Goal: Obtain resource: Download file/media

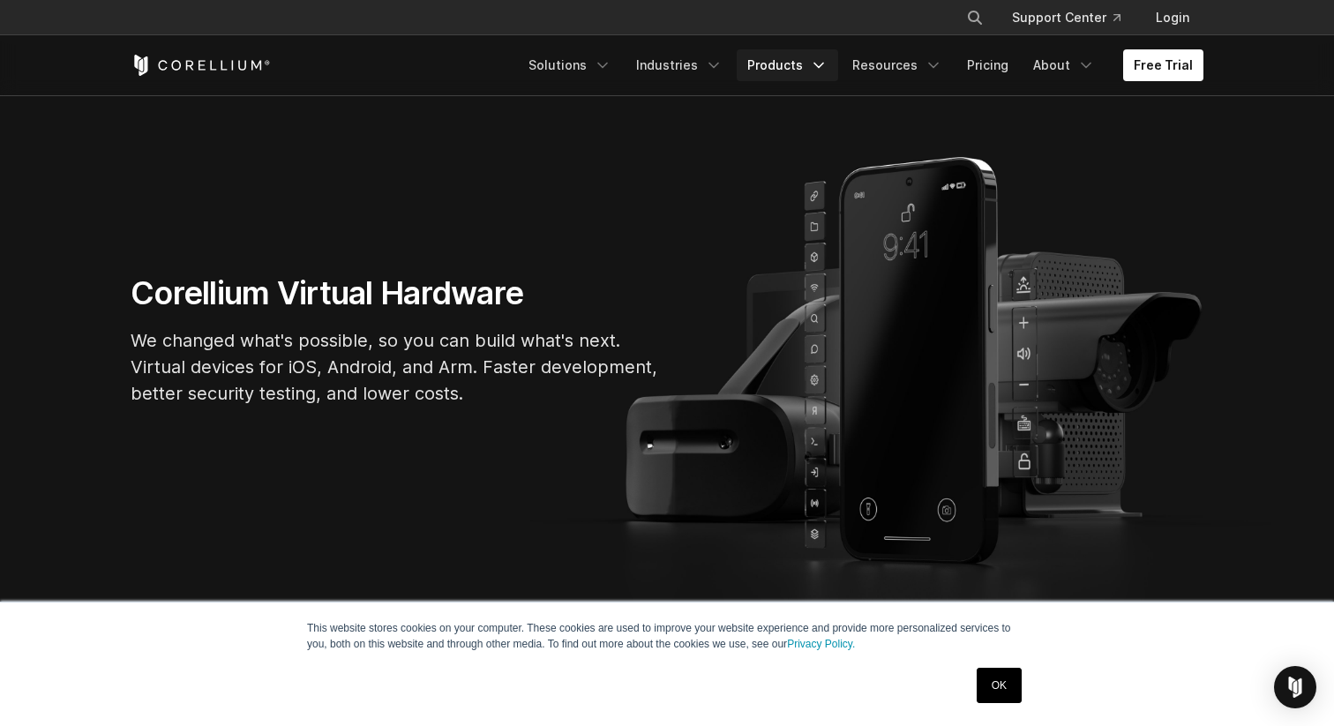
click at [806, 60] on link "Products" at bounding box center [787, 65] width 101 height 32
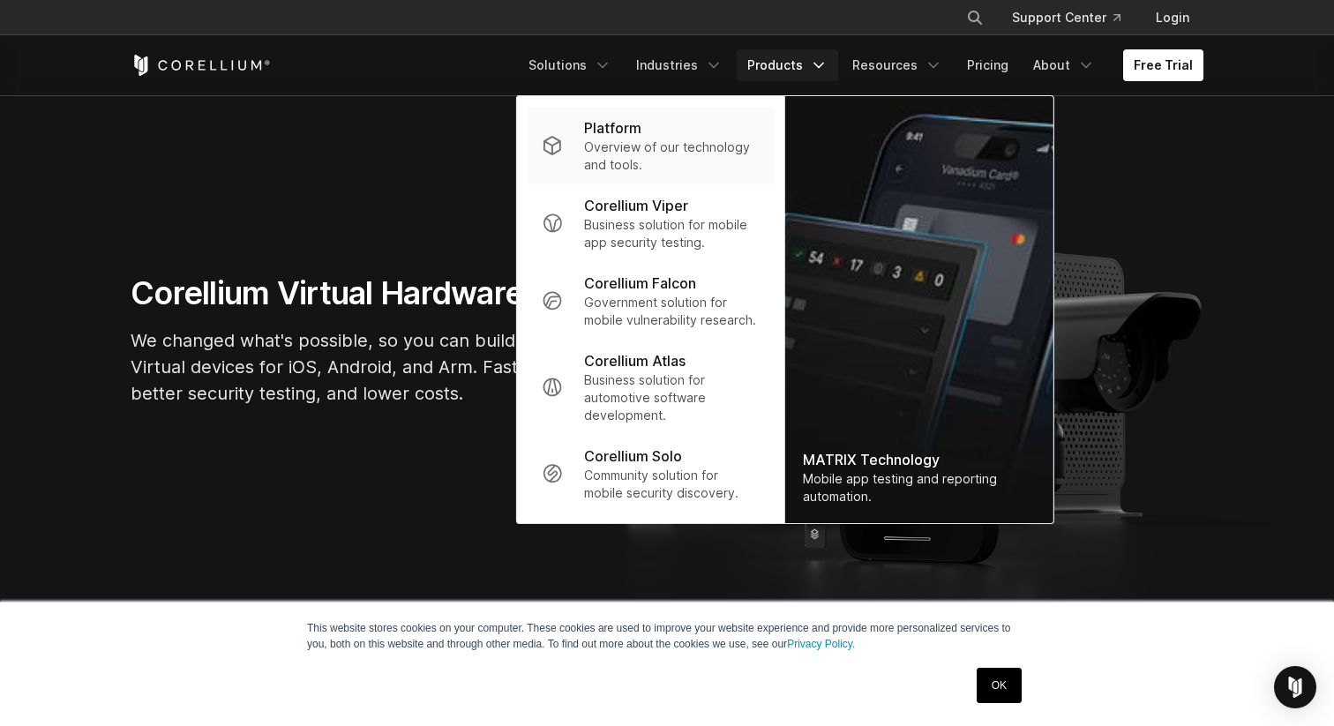
click at [659, 140] on p "Overview of our technology and tools." at bounding box center [672, 156] width 176 height 35
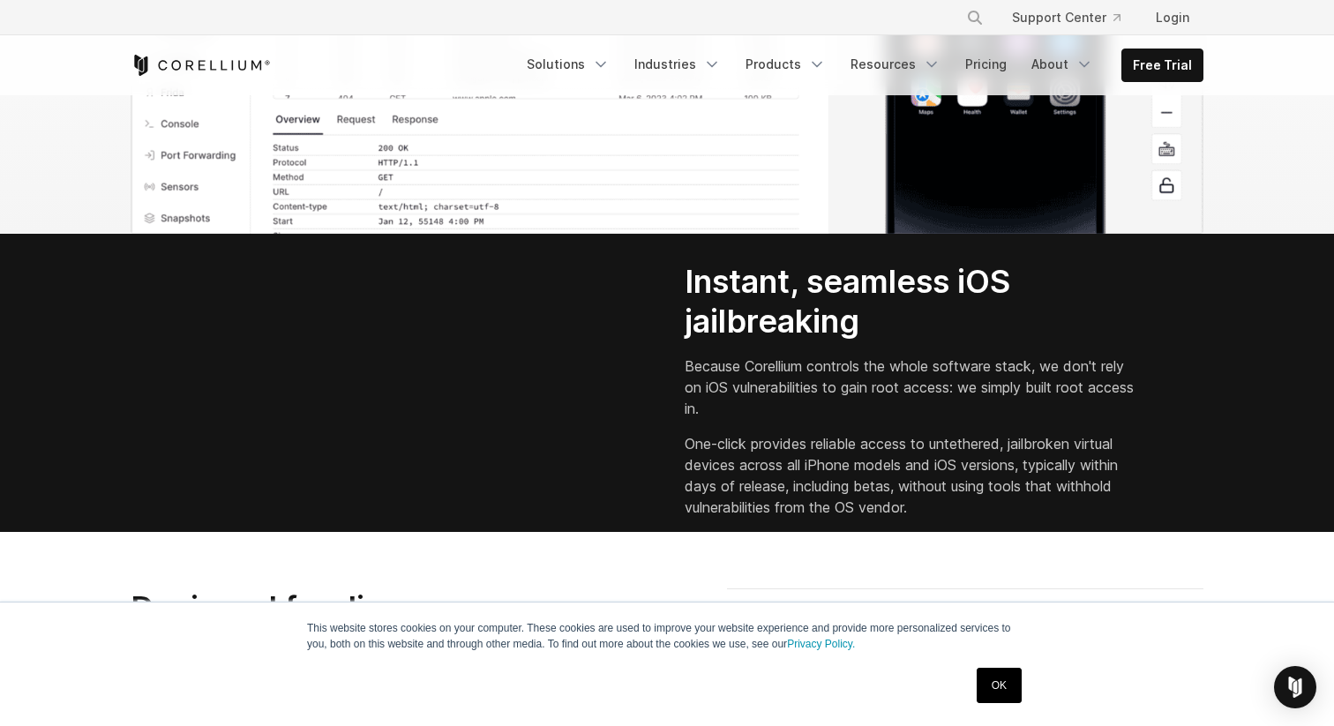
scroll to position [2254, 0]
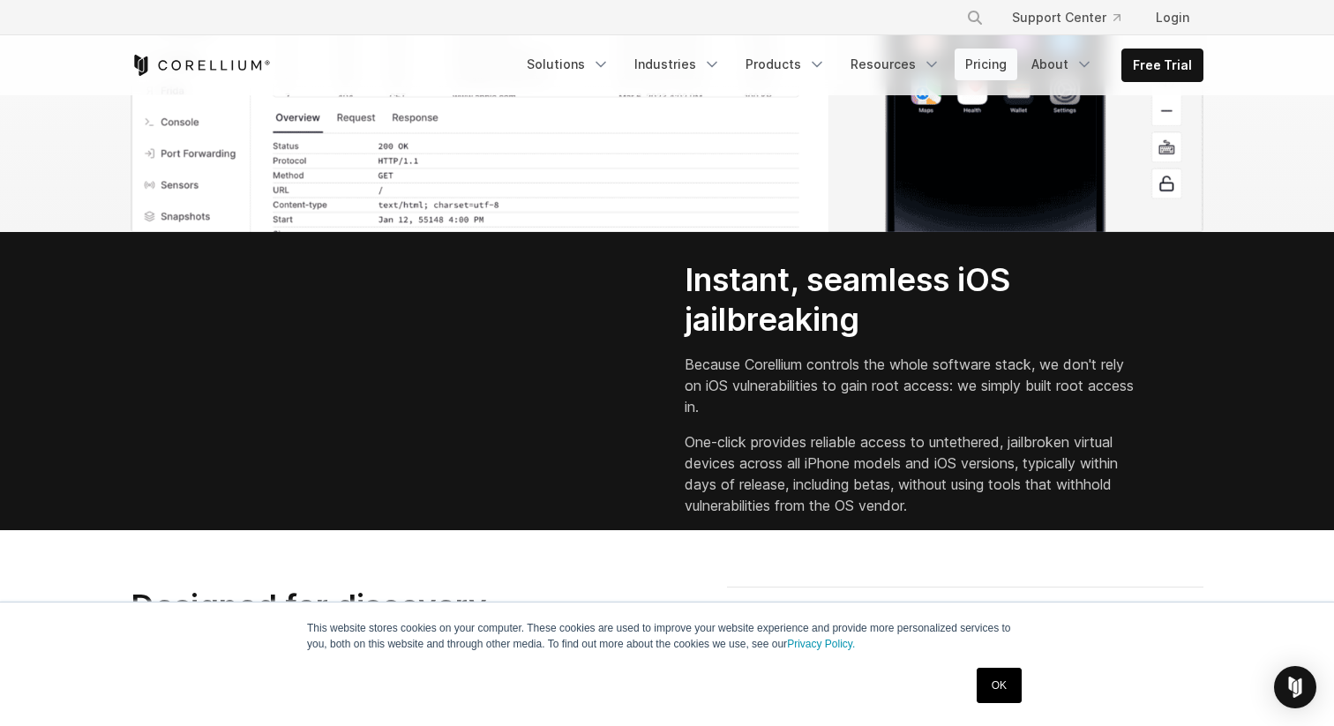
click at [976, 67] on link "Pricing" at bounding box center [986, 65] width 63 height 32
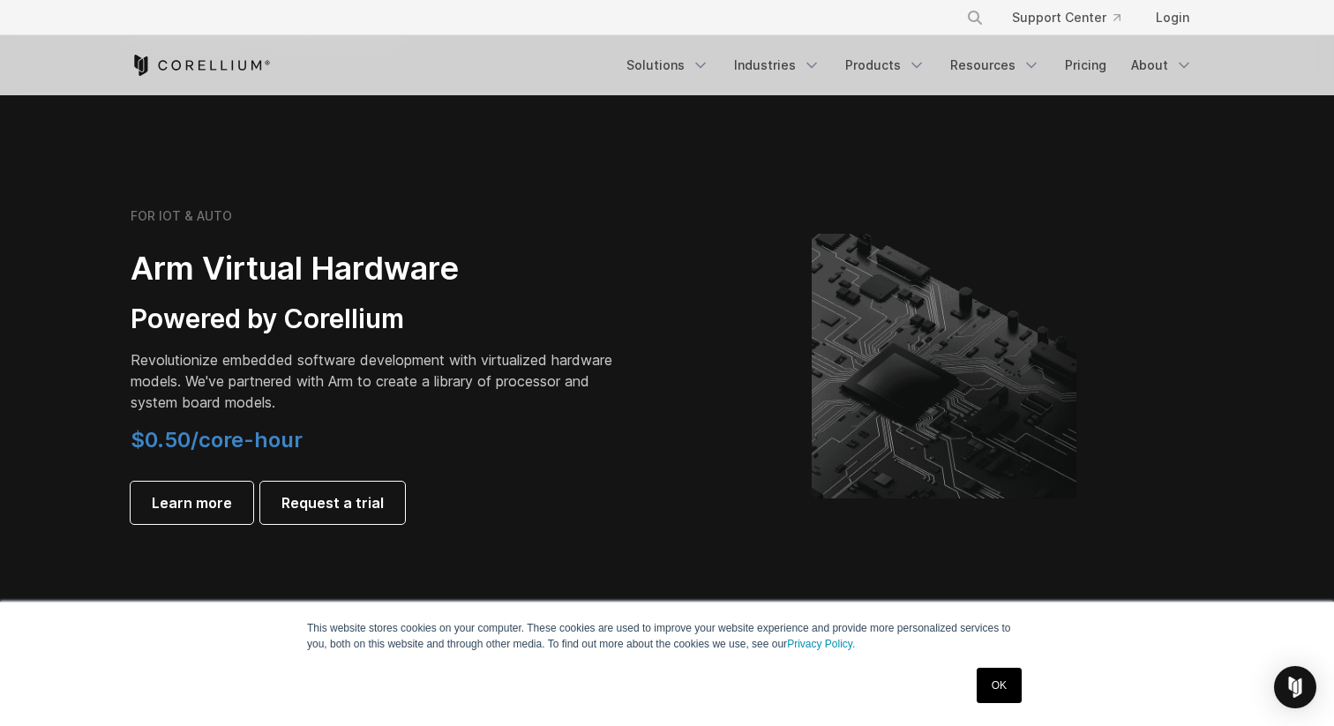
scroll to position [1985, 0]
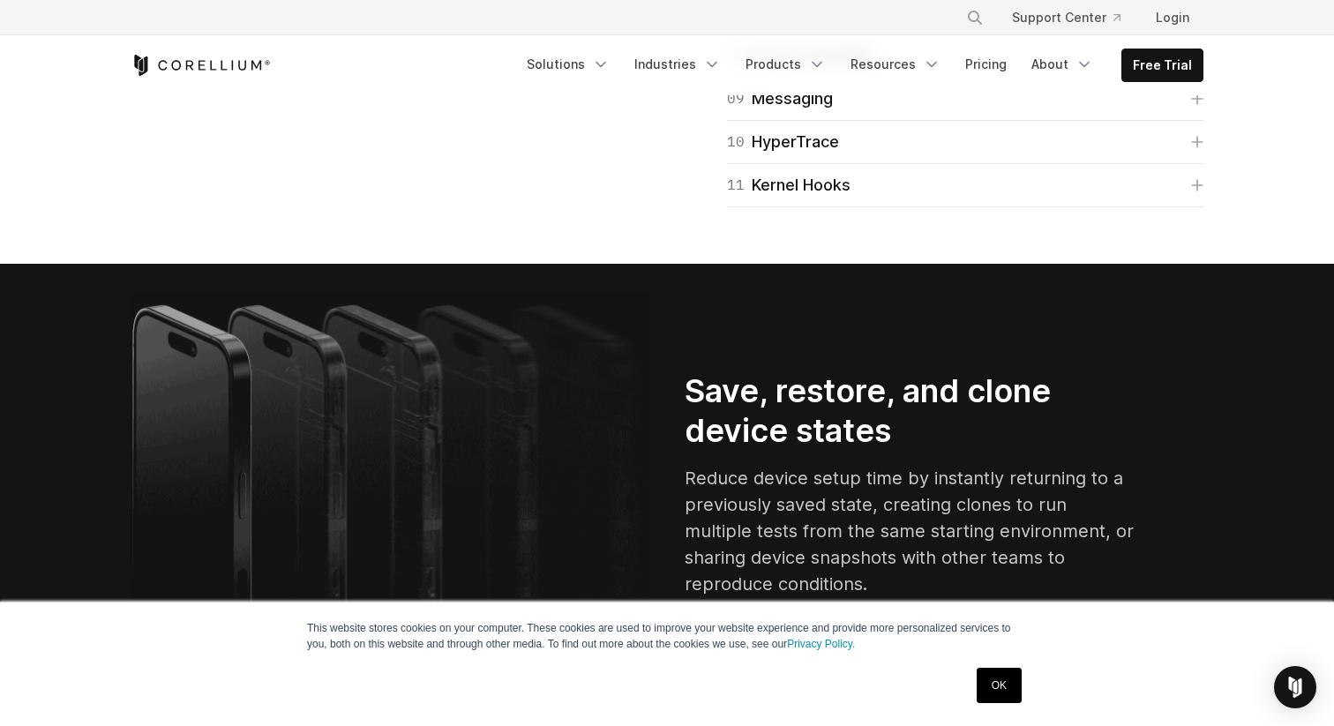
scroll to position [3132, 0]
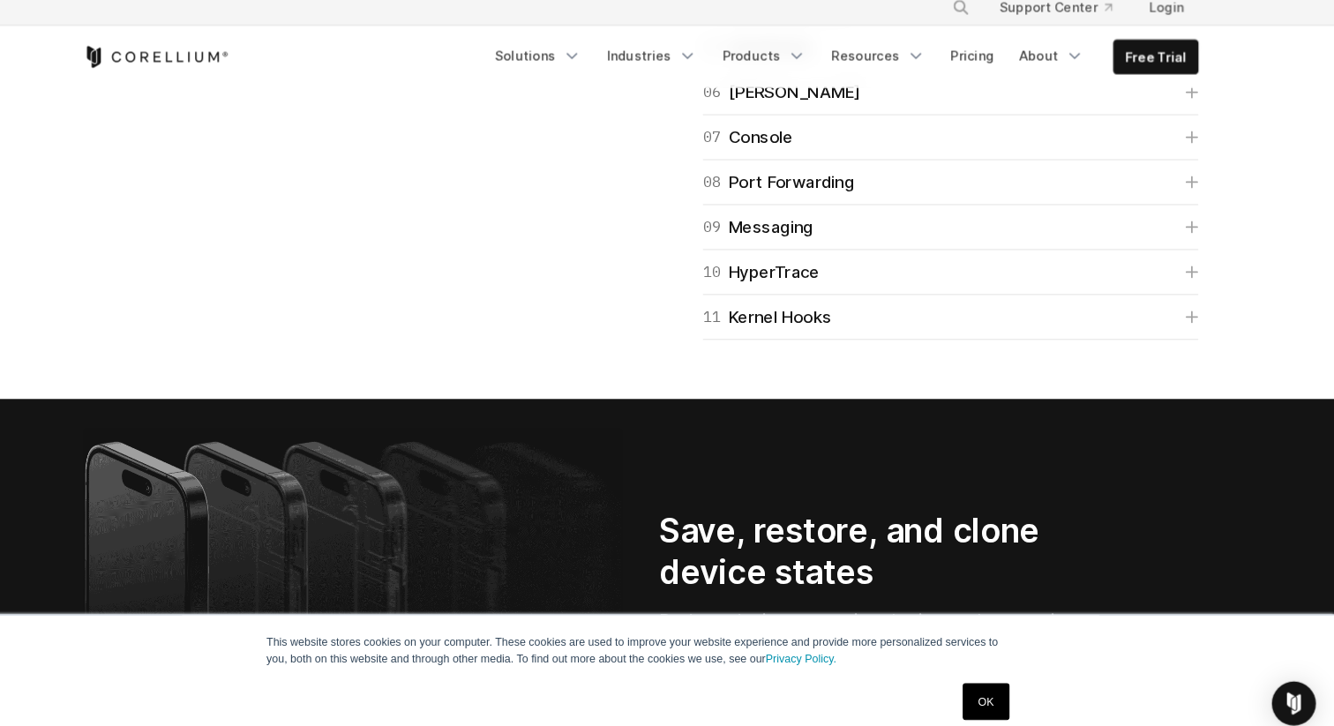
scroll to position [3156, 0]
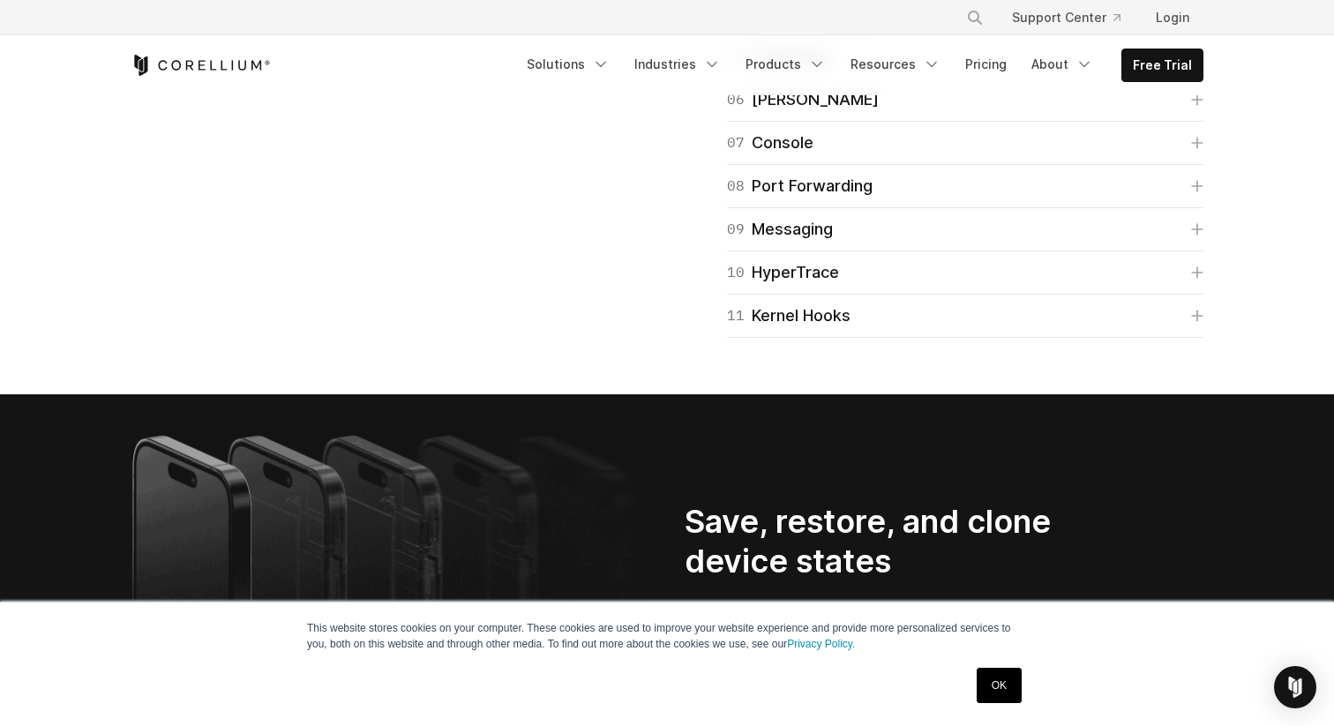
copy span "IDE"
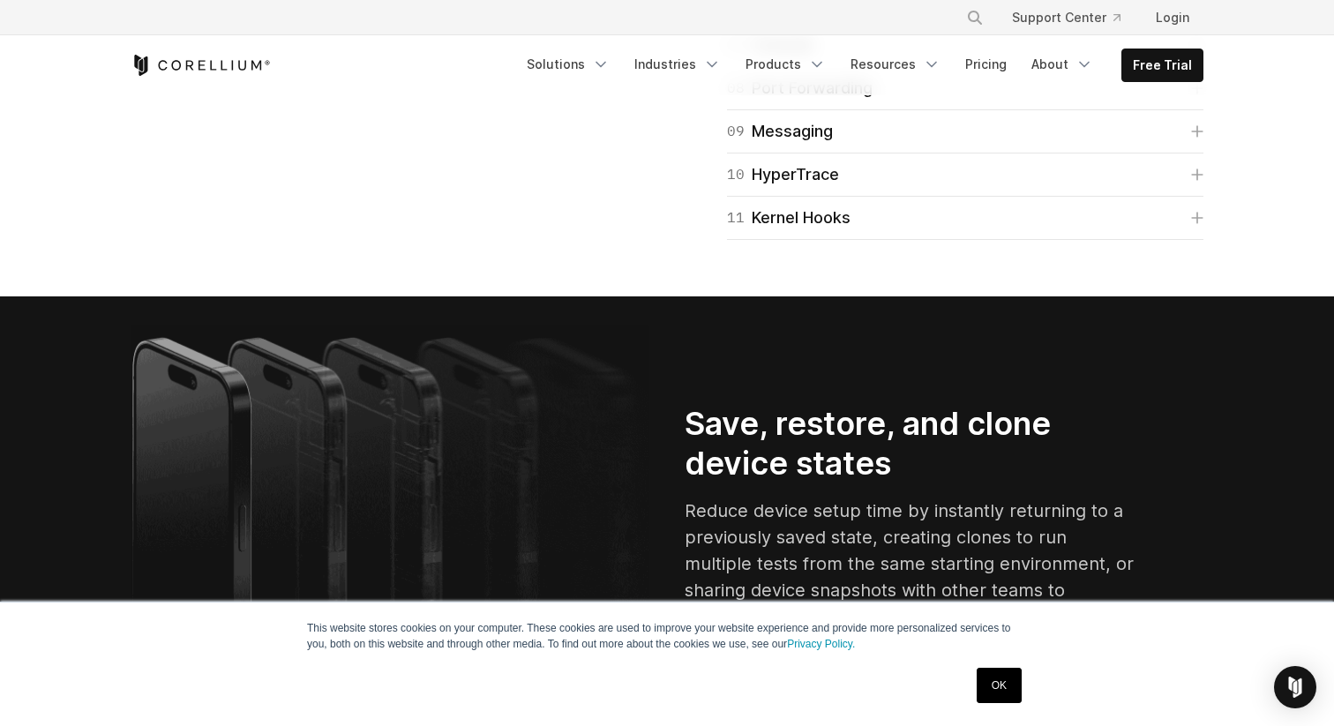
scroll to position [3256, 0]
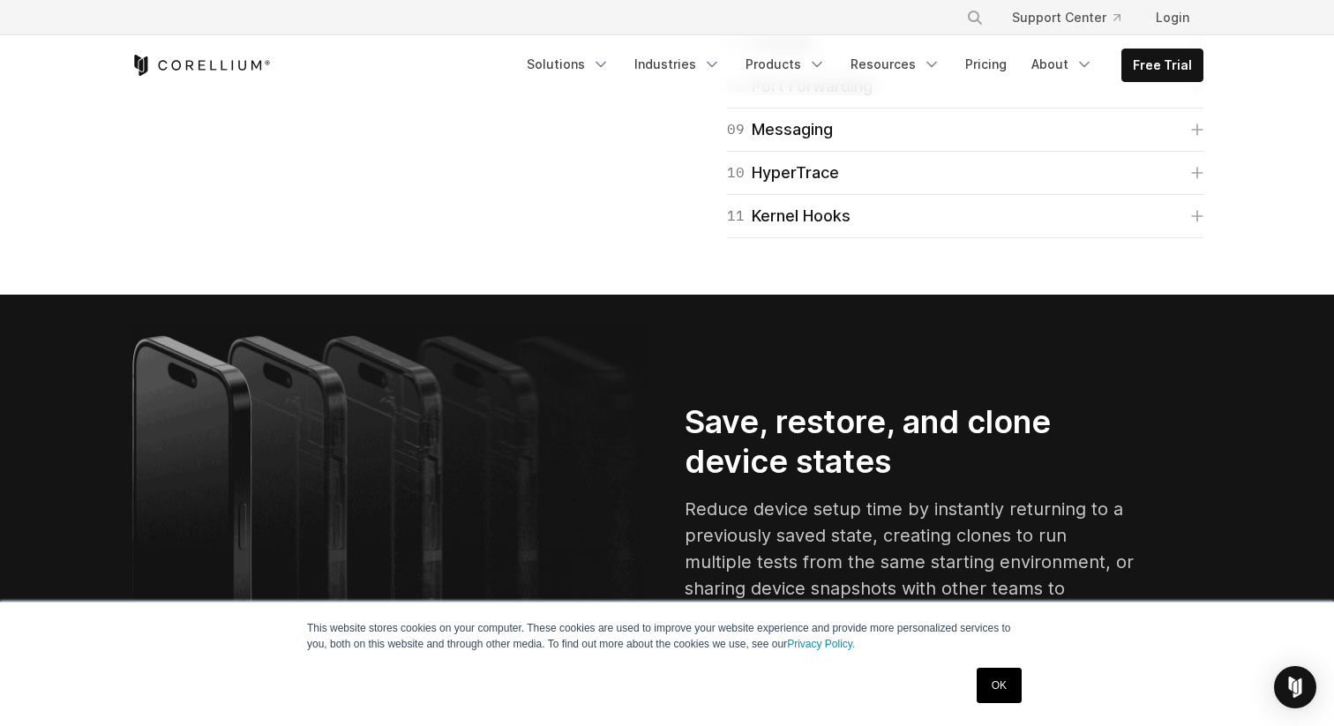
click at [808, 12] on link "06 Frida" at bounding box center [965, 0] width 476 height 25
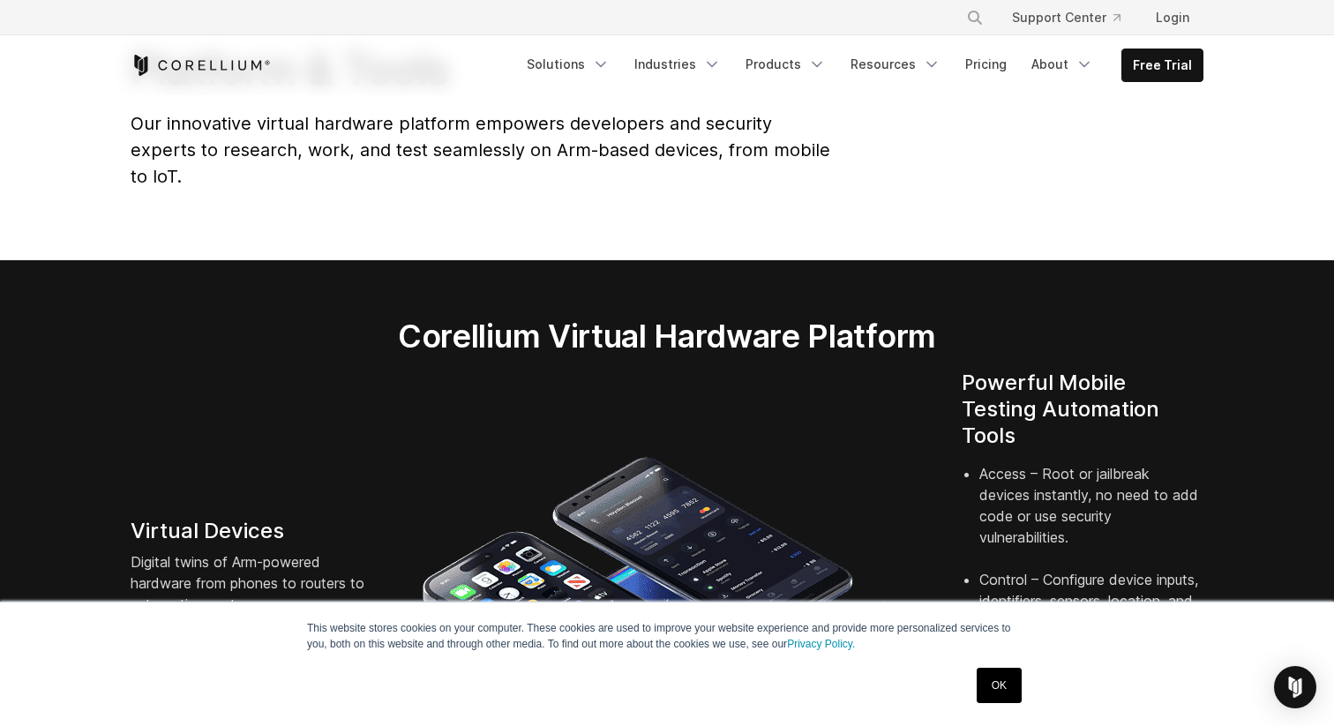
scroll to position [0, 0]
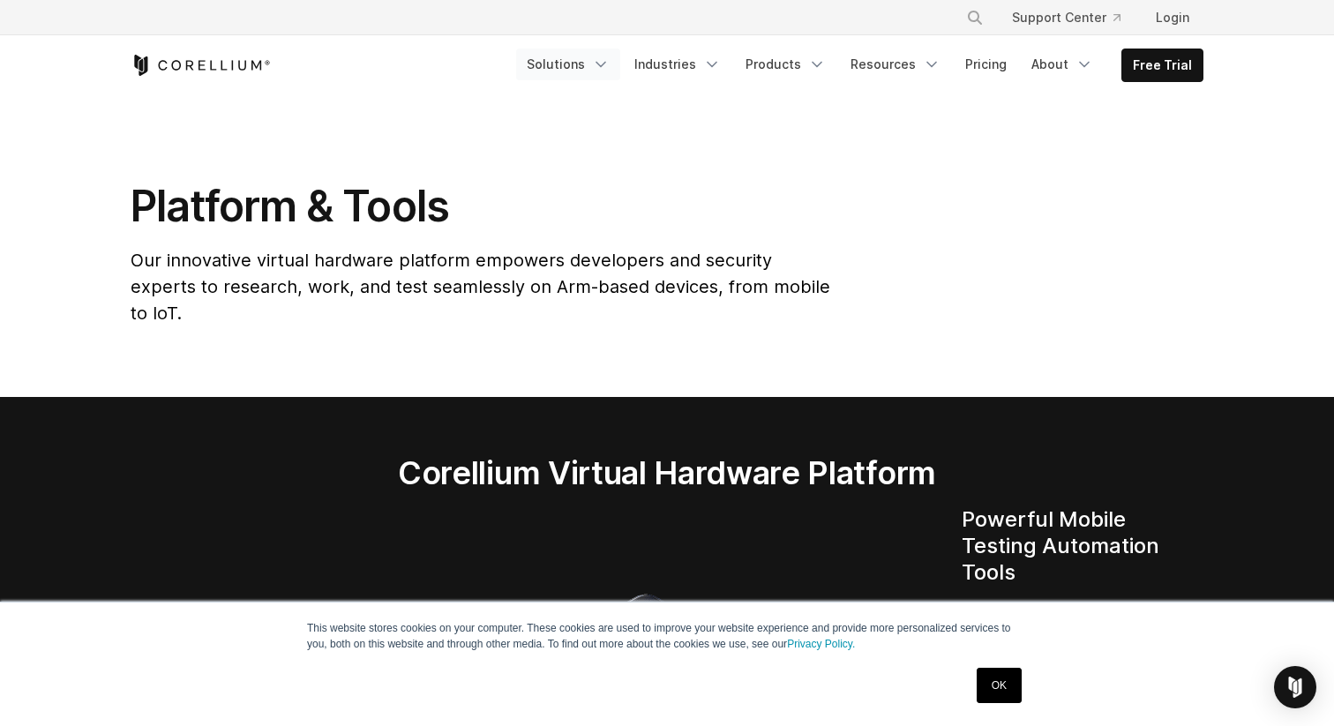
click at [593, 67] on link "Solutions" at bounding box center [568, 65] width 104 height 32
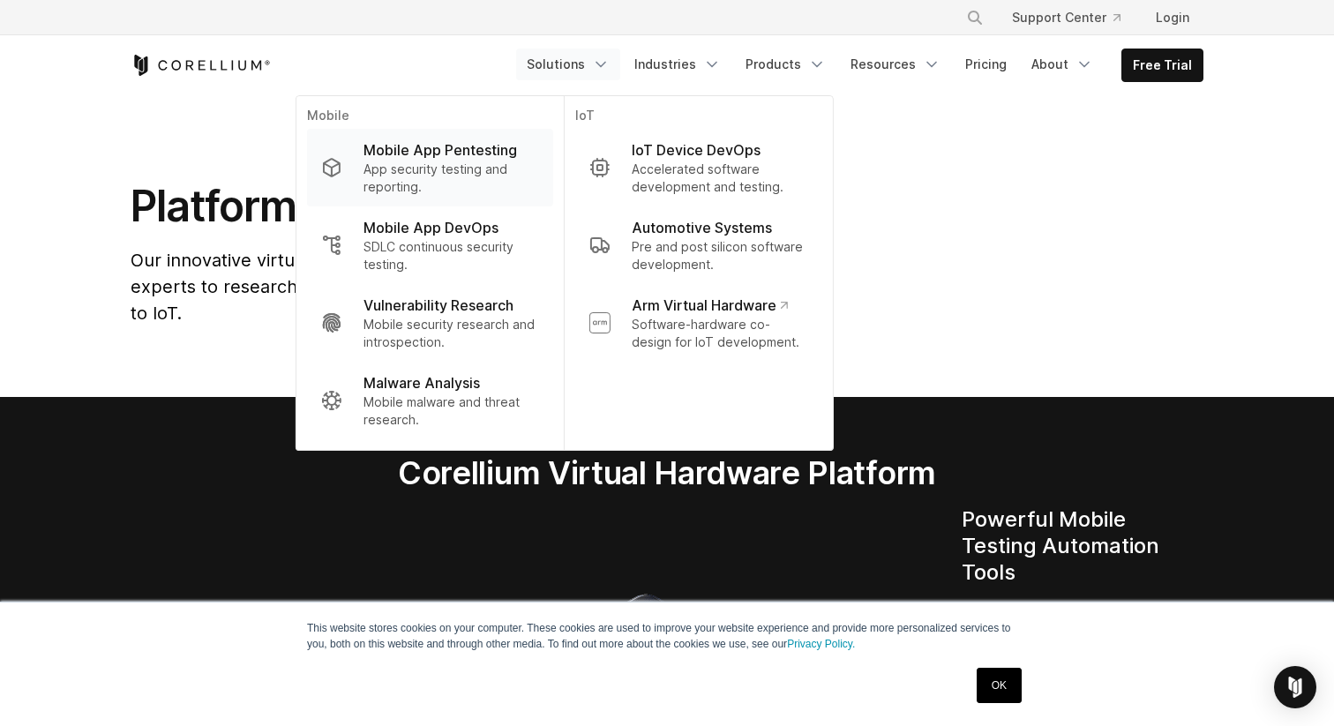
click at [515, 176] on p "App security testing and reporting." at bounding box center [452, 178] width 176 height 35
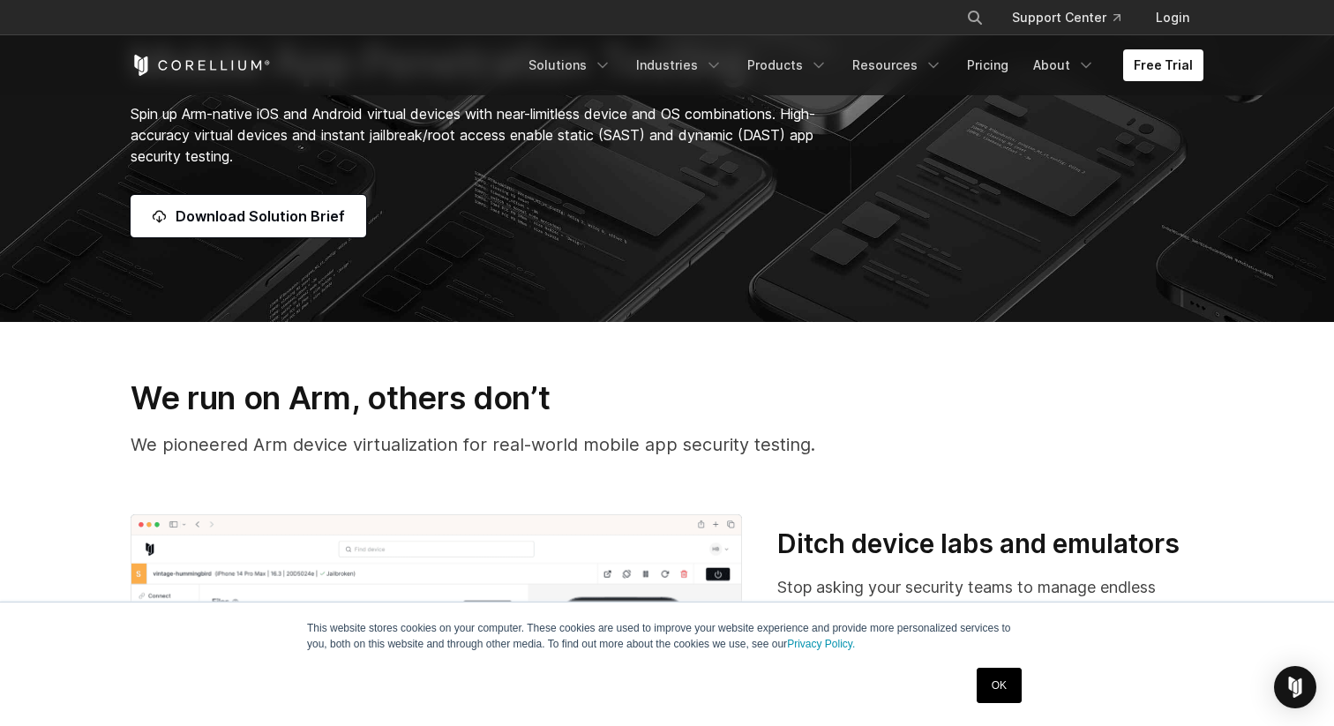
scroll to position [353, 0]
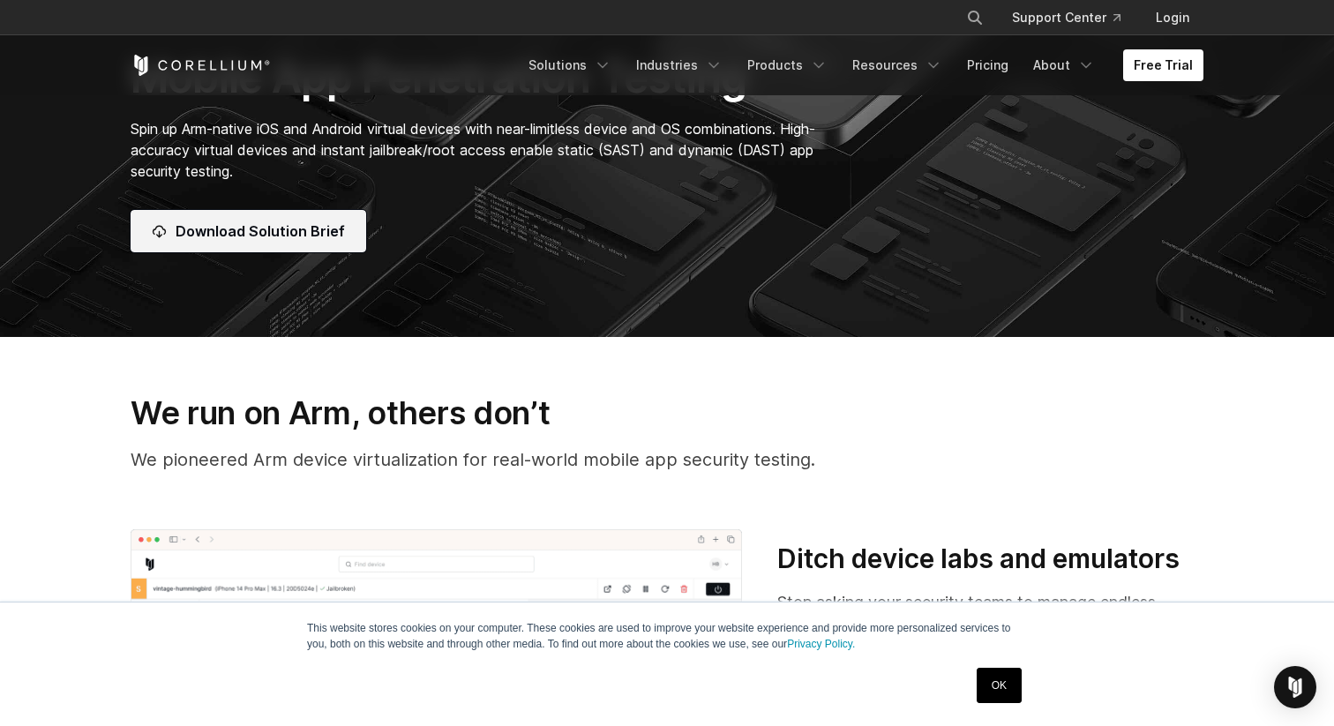
click at [317, 249] on link "Download Solution Brief" at bounding box center [249, 231] width 236 height 42
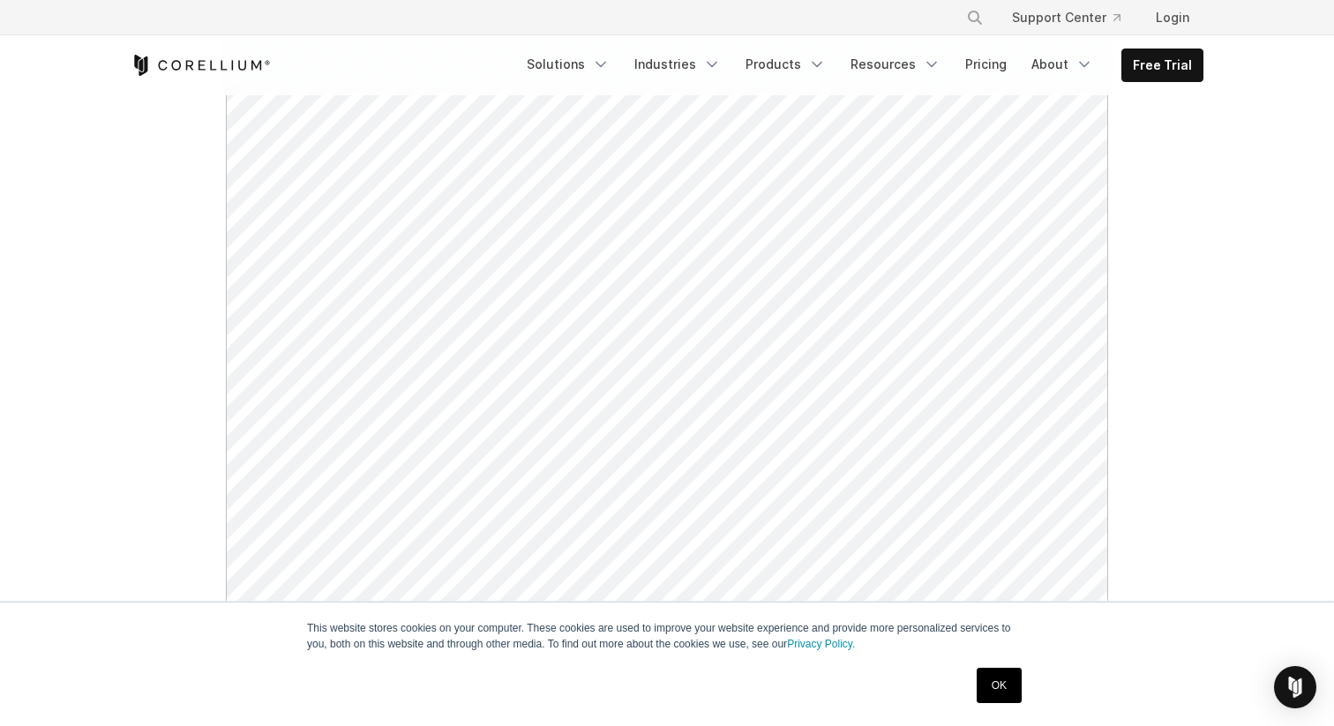
scroll to position [322, 0]
click at [1007, 688] on link "OK" at bounding box center [999, 685] width 45 height 35
